Goal: Transaction & Acquisition: Register for event/course

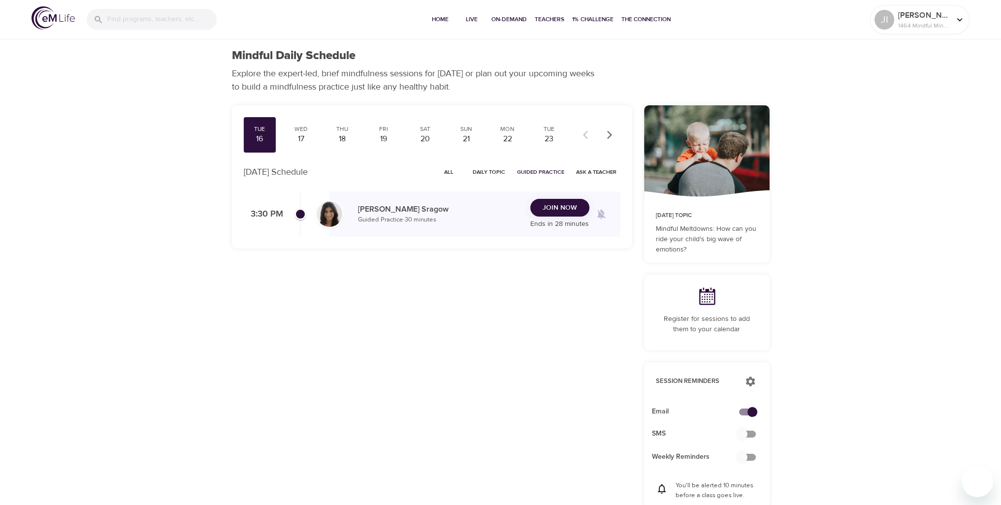
click at [565, 207] on span "Join Now" at bounding box center [559, 208] width 34 height 12
